Goal: Information Seeking & Learning: Compare options

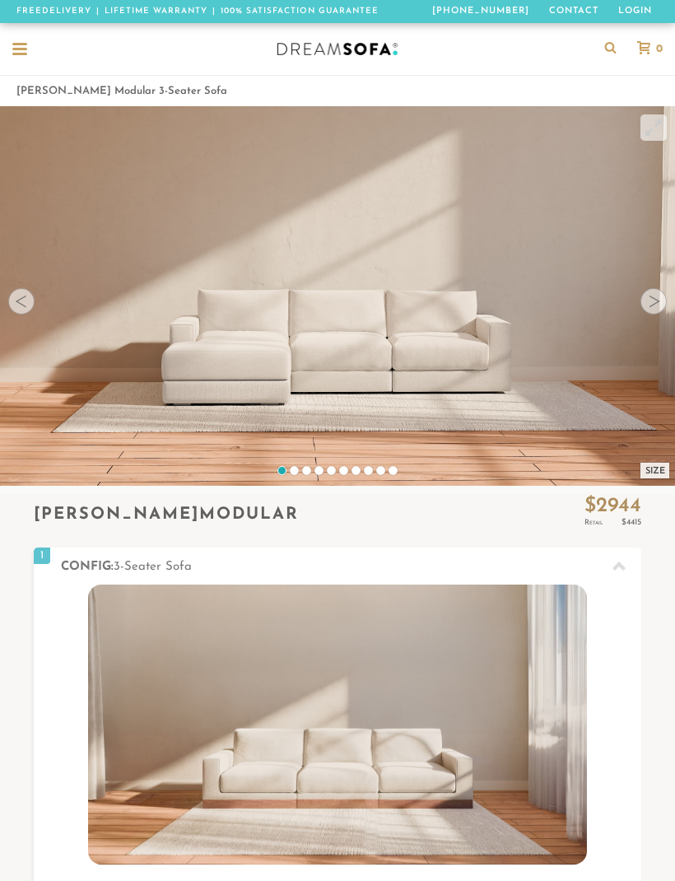
click at [645, 304] on div at bounding box center [653, 301] width 26 height 26
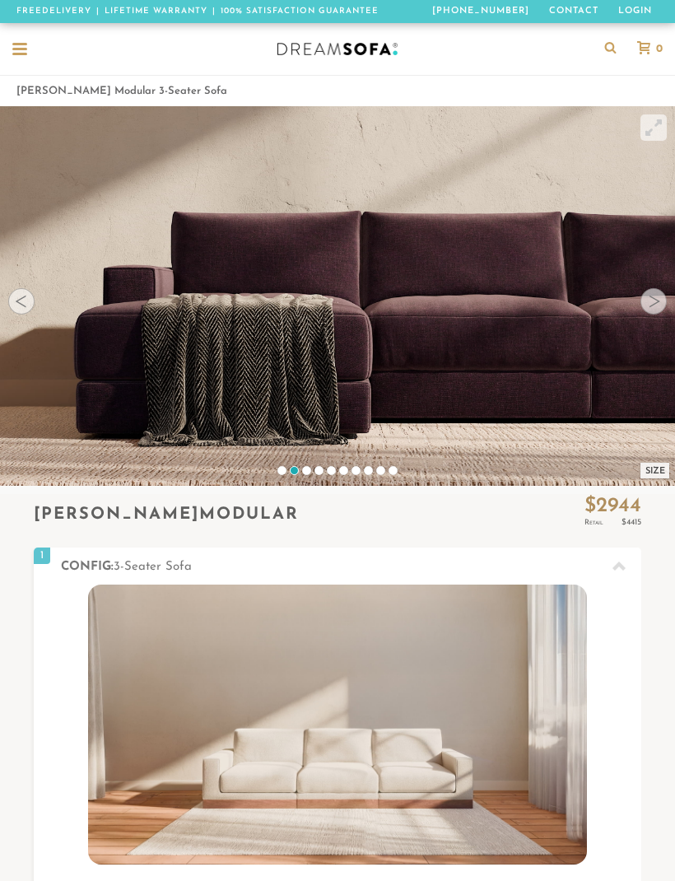
click at [646, 307] on div at bounding box center [653, 301] width 26 height 26
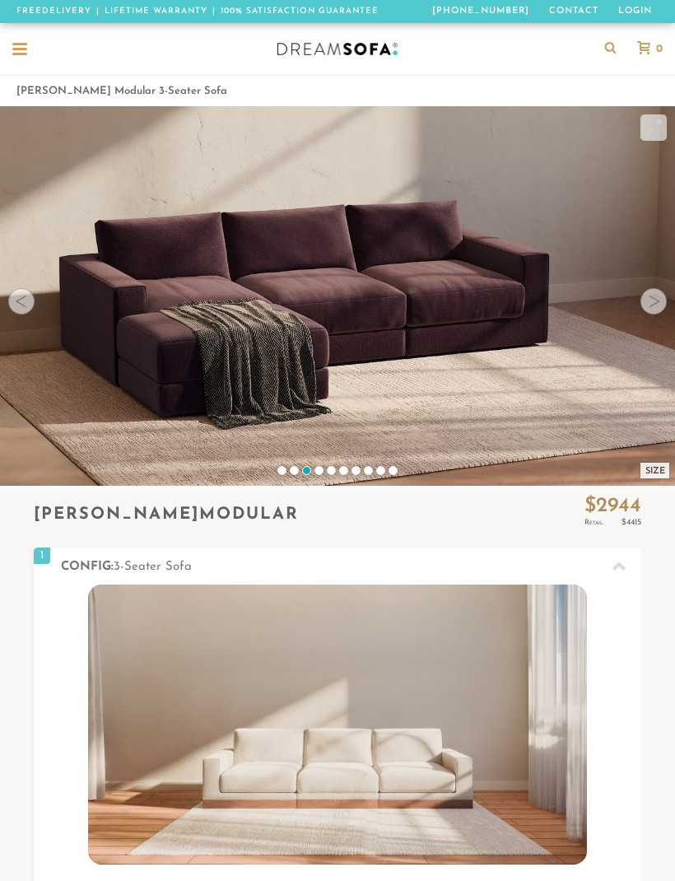
click at [645, 294] on div at bounding box center [653, 301] width 26 height 26
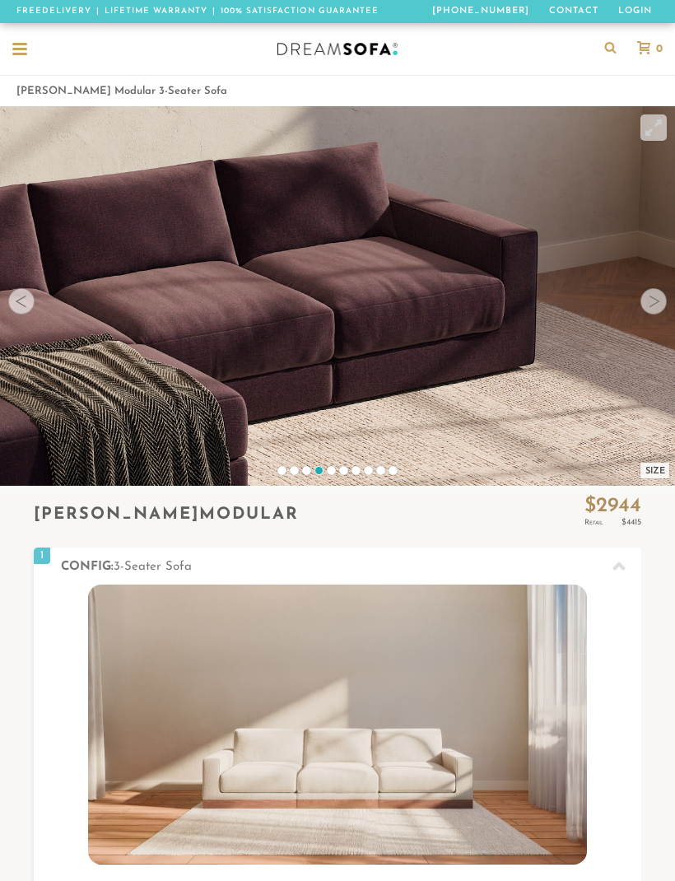
click at [645, 305] on div at bounding box center [653, 301] width 26 height 26
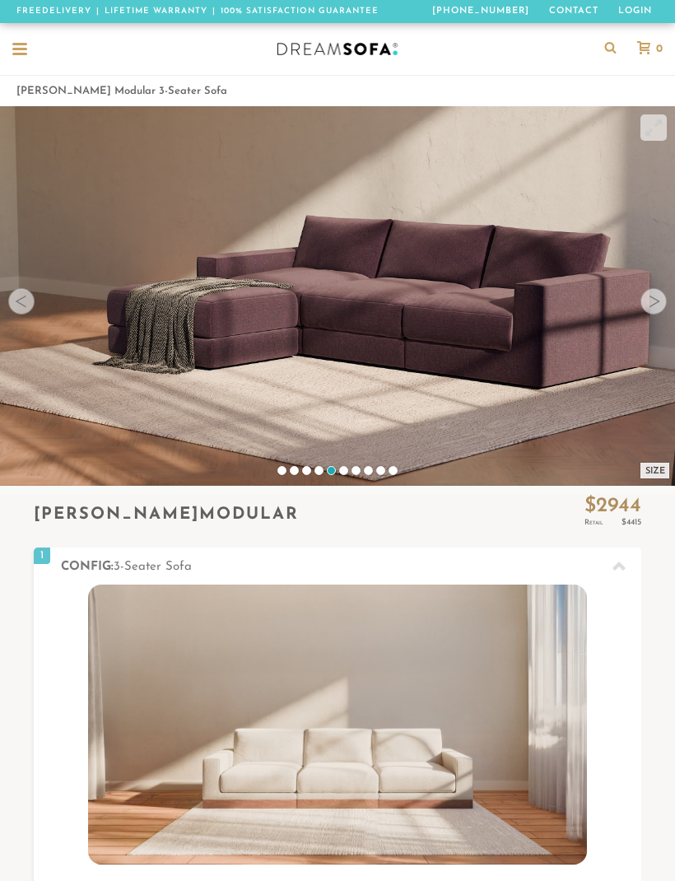
click at [639, 305] on video at bounding box center [337, 275] width 675 height 338
click at [638, 299] on video at bounding box center [337, 275] width 675 height 338
click at [649, 304] on div at bounding box center [653, 301] width 26 height 26
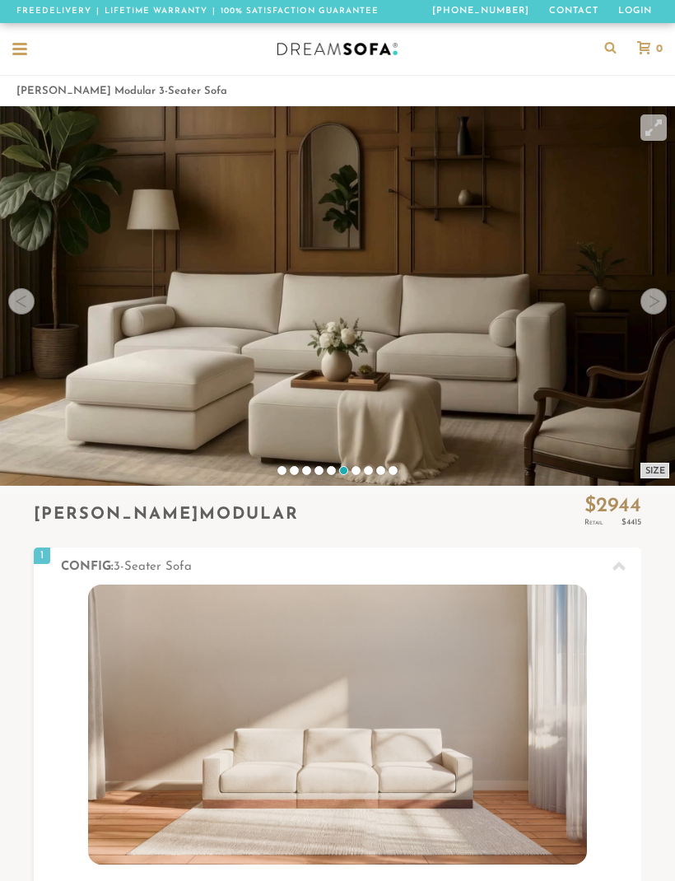
click at [651, 308] on div at bounding box center [653, 301] width 26 height 26
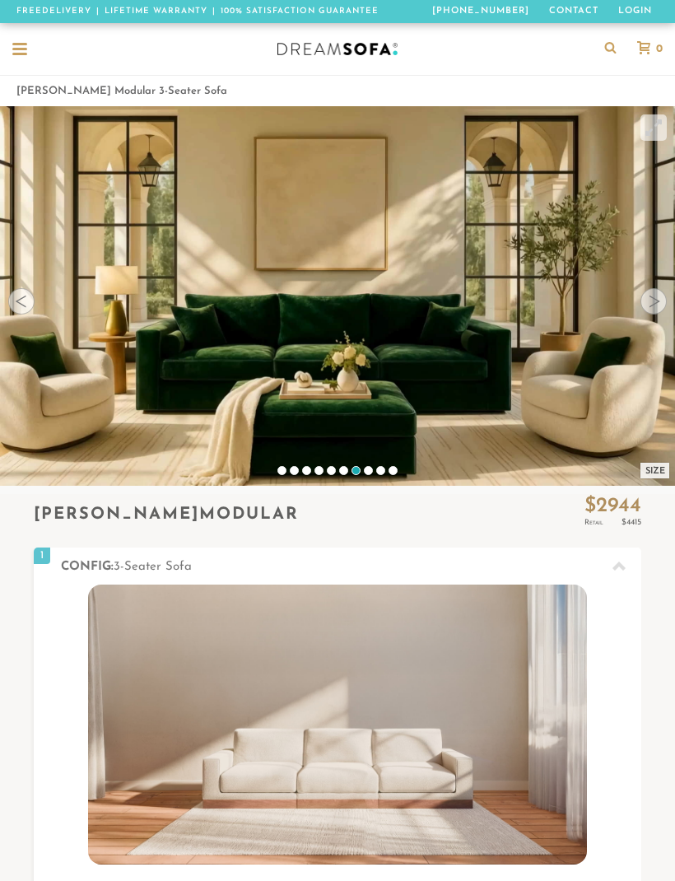
click at [650, 306] on div at bounding box center [653, 301] width 26 height 26
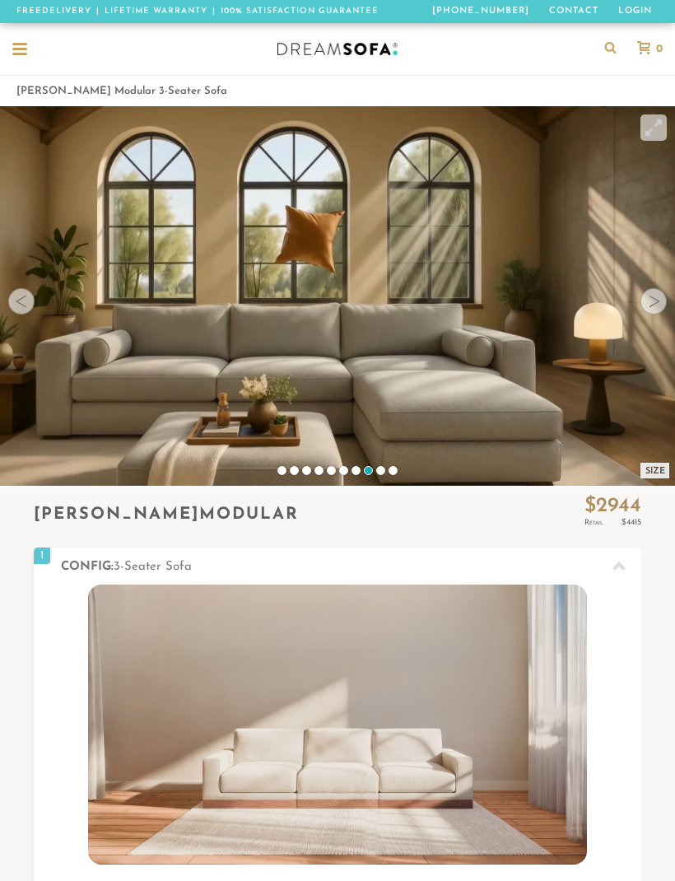
click at [647, 304] on div at bounding box center [653, 301] width 26 height 26
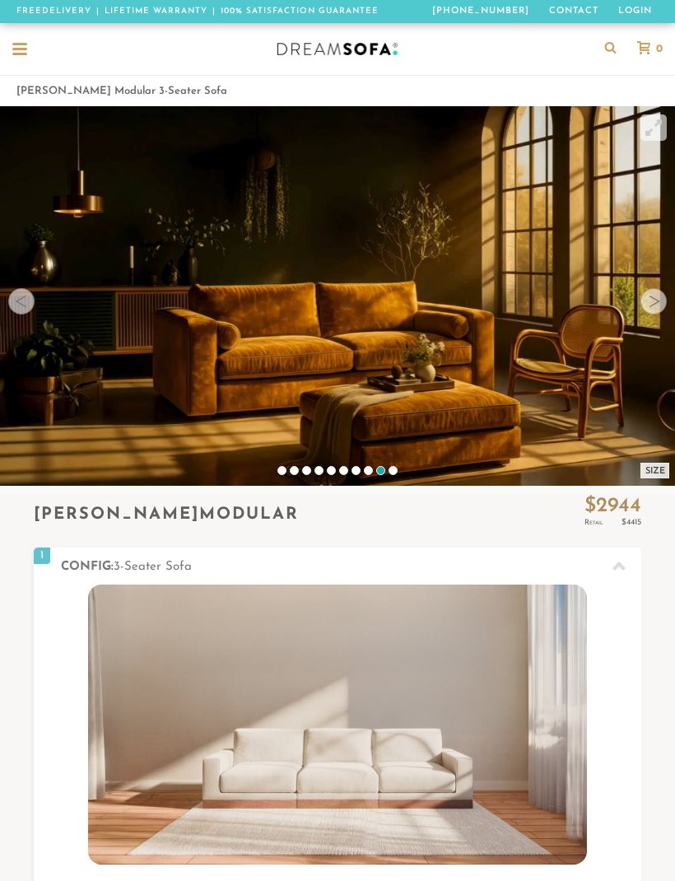
click at [649, 305] on div at bounding box center [653, 301] width 26 height 26
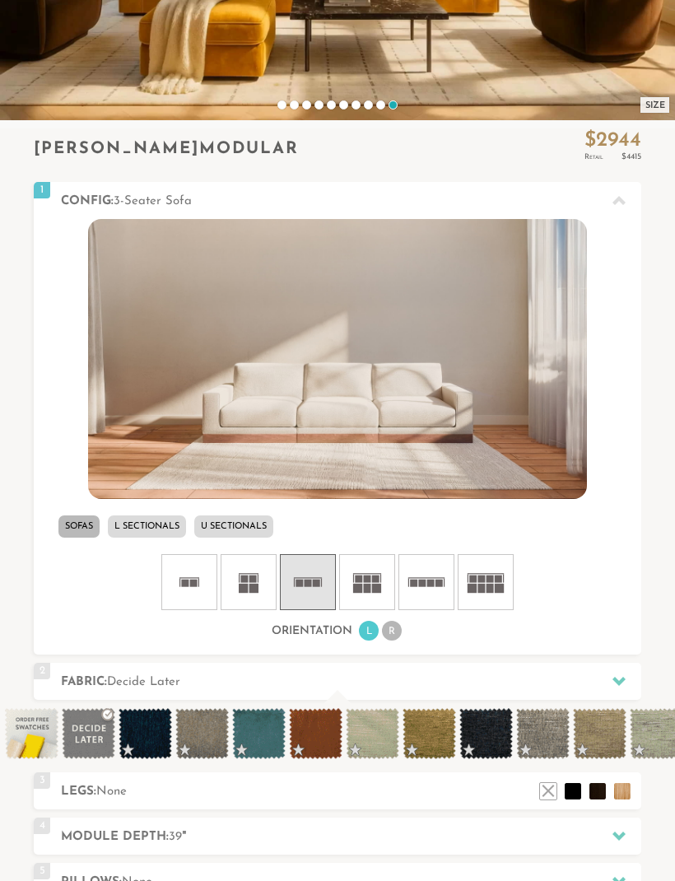
scroll to position [445, 0]
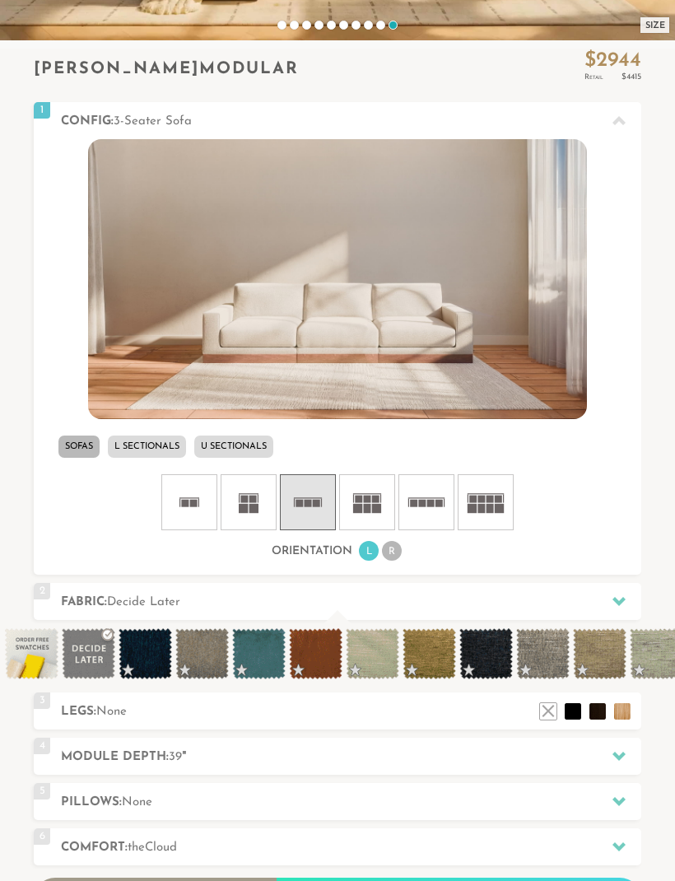
click at [258, 495] on rect at bounding box center [258, 499] width 1 height 8
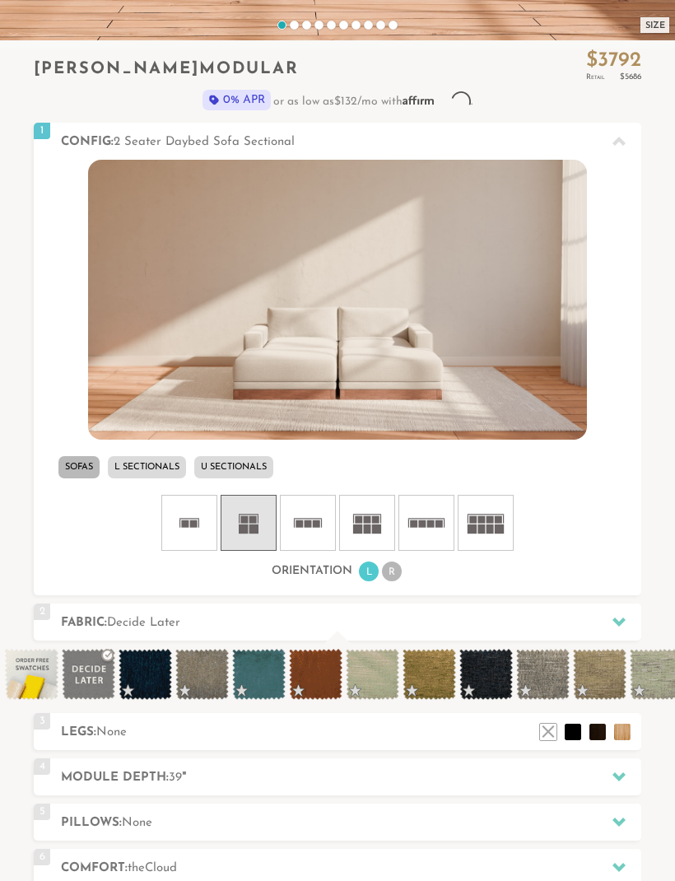
scroll to position [15803, 675]
click at [318, 531] on icon at bounding box center [307, 522] width 49 height 49
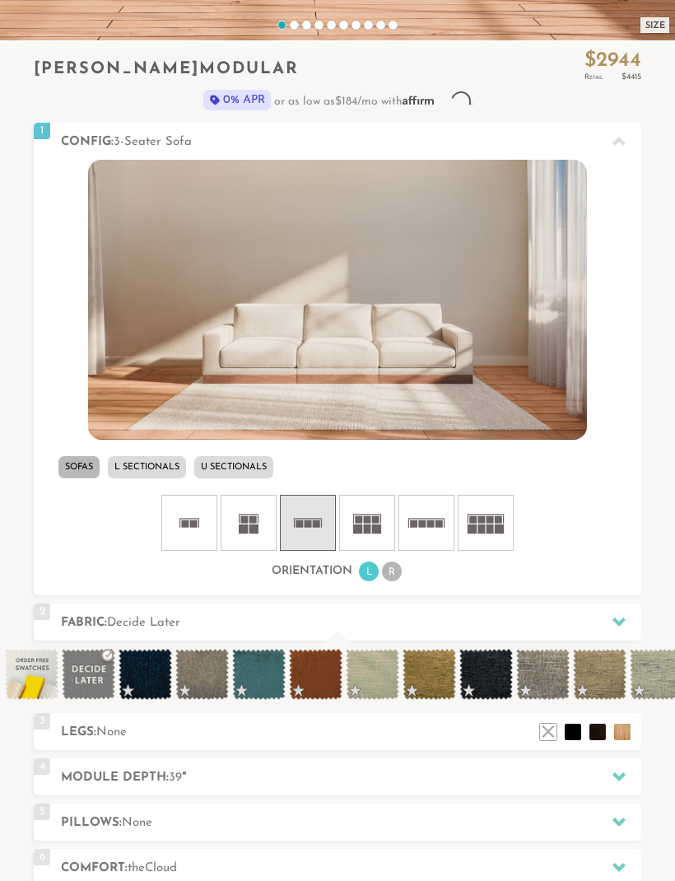
click at [495, 539] on icon at bounding box center [485, 522] width 49 height 49
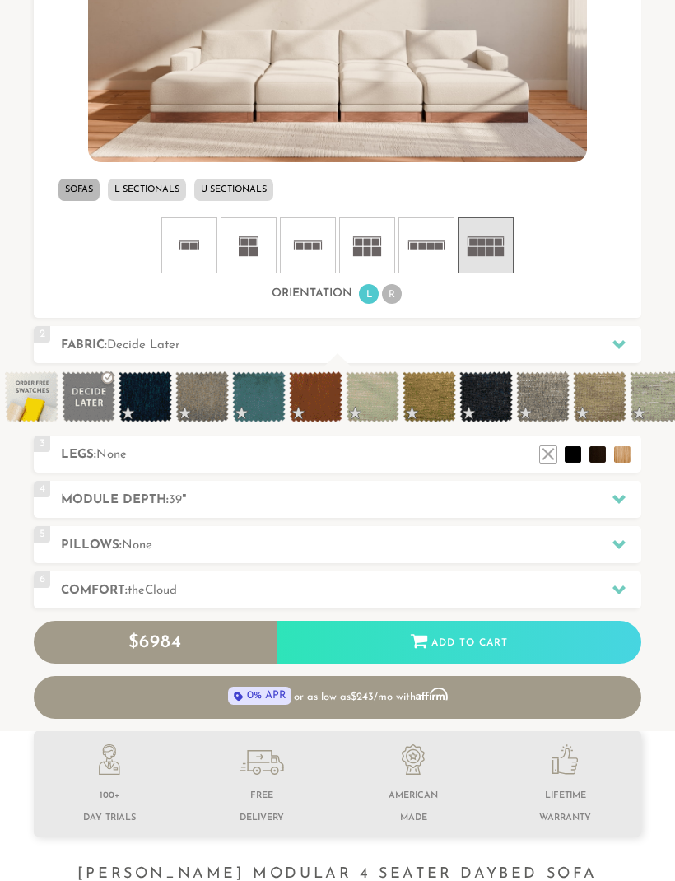
scroll to position [723, 0]
